Goal: Information Seeking & Learning: Learn about a topic

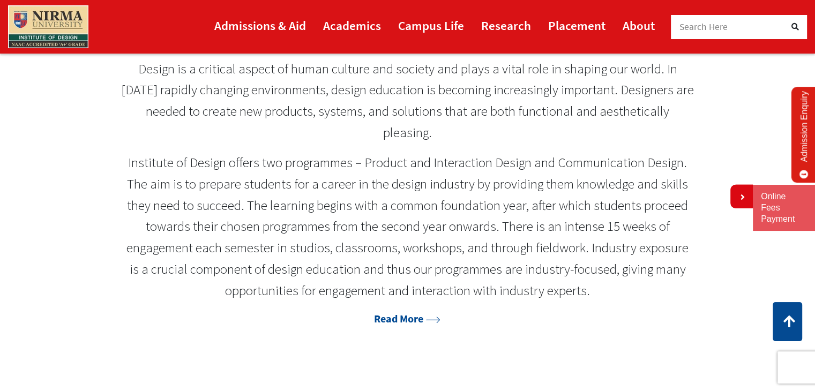
scroll to position [536, 0]
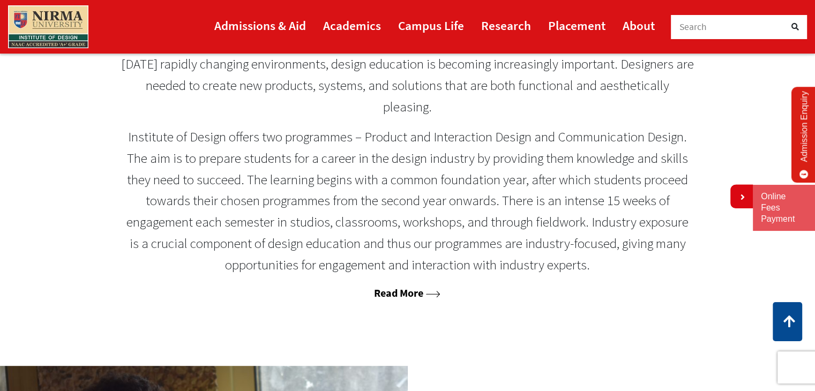
click at [408, 293] on link "Read More" at bounding box center [407, 292] width 66 height 13
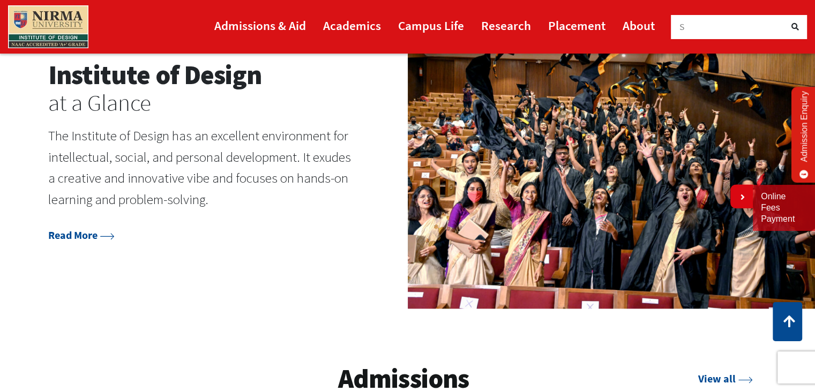
scroll to position [1287, 0]
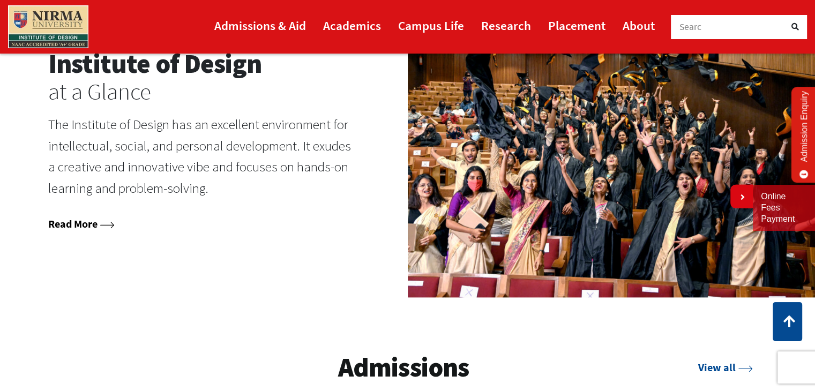
click at [84, 224] on link "Read More" at bounding box center [81, 223] width 66 height 13
